Goal: Information Seeking & Learning: Find contact information

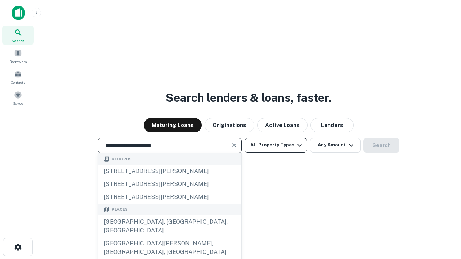
click at [169, 238] on div "Santa Monica, CA, USA" at bounding box center [169, 227] width 143 height 22
click at [276, 145] on button "All Property Types" at bounding box center [276, 145] width 63 height 14
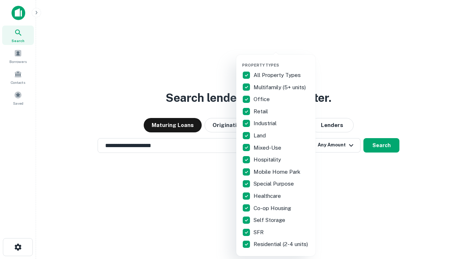
type input "**********"
click at [282, 61] on button "button" at bounding box center [281, 61] width 79 height 0
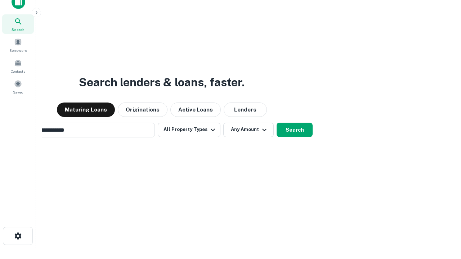
scroll to position [12, 0]
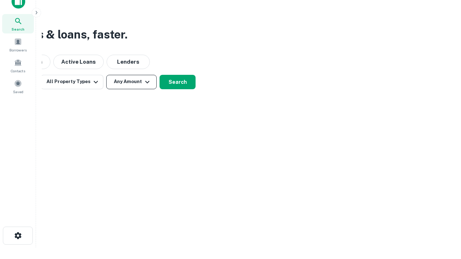
click at [132, 82] on button "Any Amount" at bounding box center [131, 82] width 50 height 14
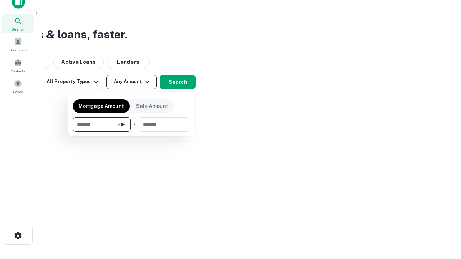
type input "*******"
click at [132, 132] on button "button" at bounding box center [131, 132] width 117 height 0
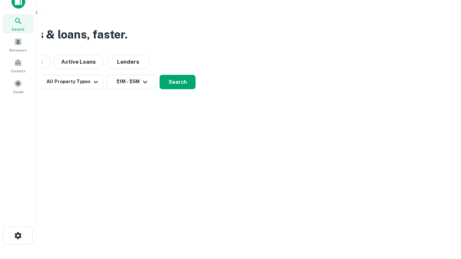
scroll to position [4, 133]
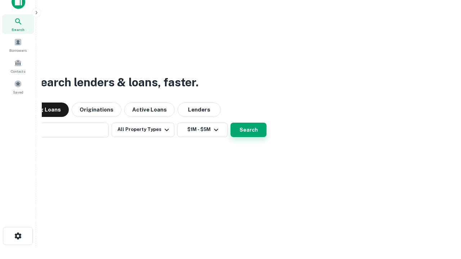
click at [231, 123] on button "Search" at bounding box center [249, 130] width 36 height 14
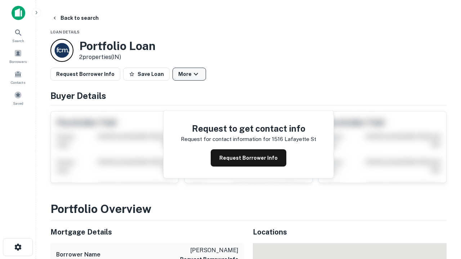
click at [189, 74] on button "More" at bounding box center [190, 74] width 34 height 13
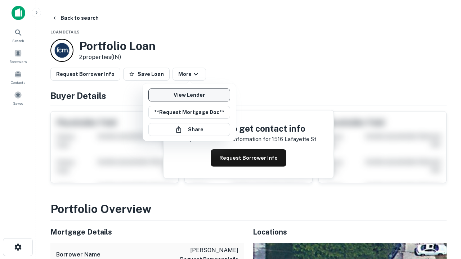
click at [189, 95] on link "View Lender" at bounding box center [189, 95] width 82 height 13
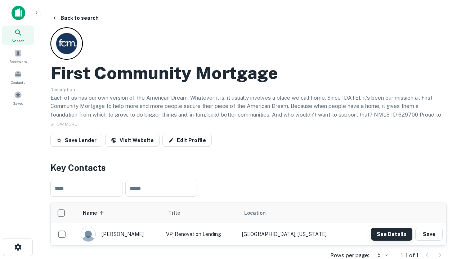
click at [392, 234] on button "See Details" at bounding box center [391, 234] width 41 height 13
click at [18, 248] on icon "button" at bounding box center [18, 247] width 9 height 9
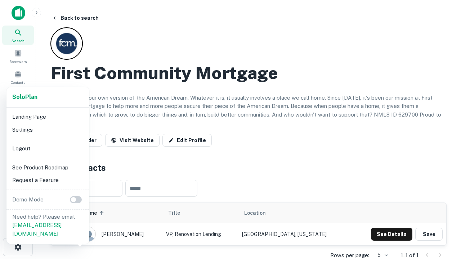
click at [48, 148] on li "Logout" at bounding box center [47, 148] width 77 height 13
